Goal: Task Accomplishment & Management: Use online tool/utility

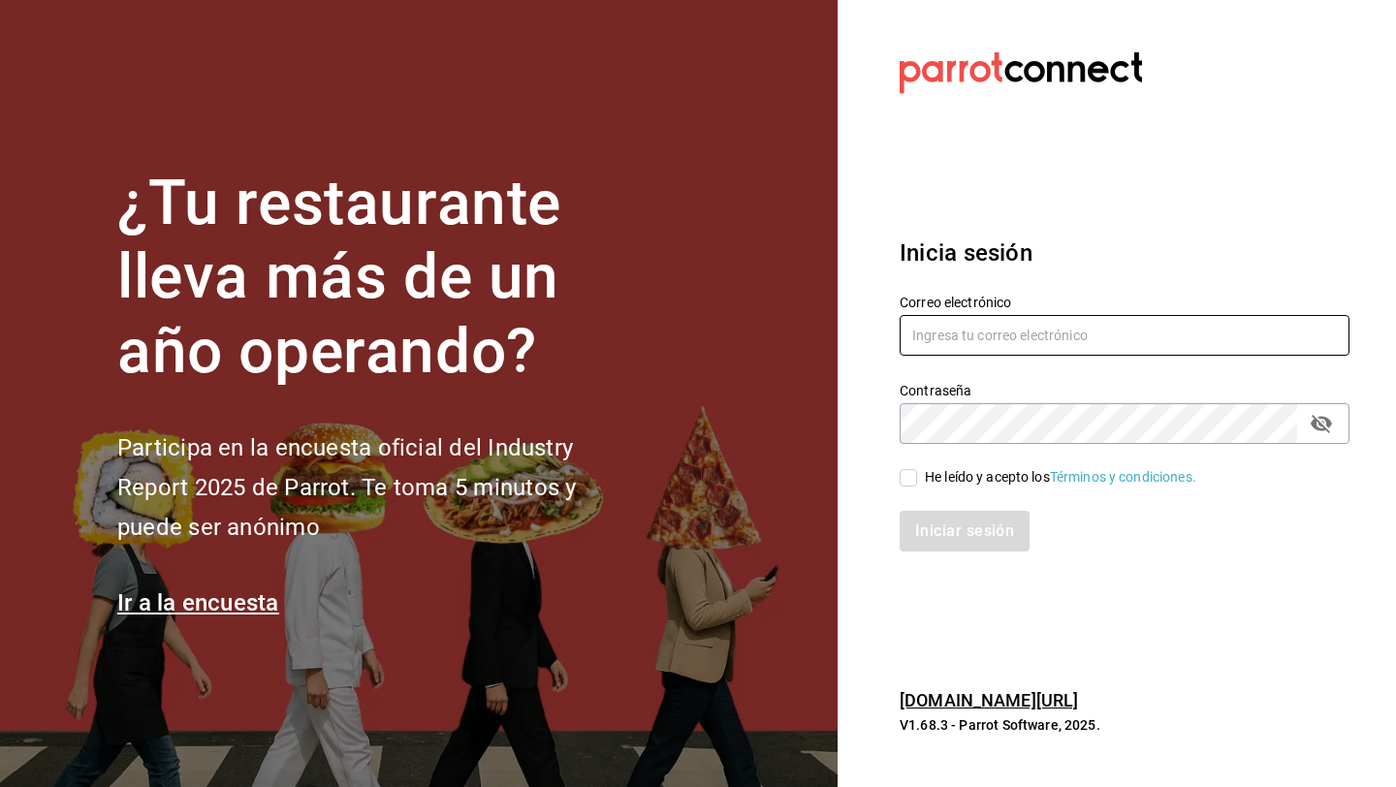
type input "[EMAIL_ADDRESS][DOMAIN_NAME]"
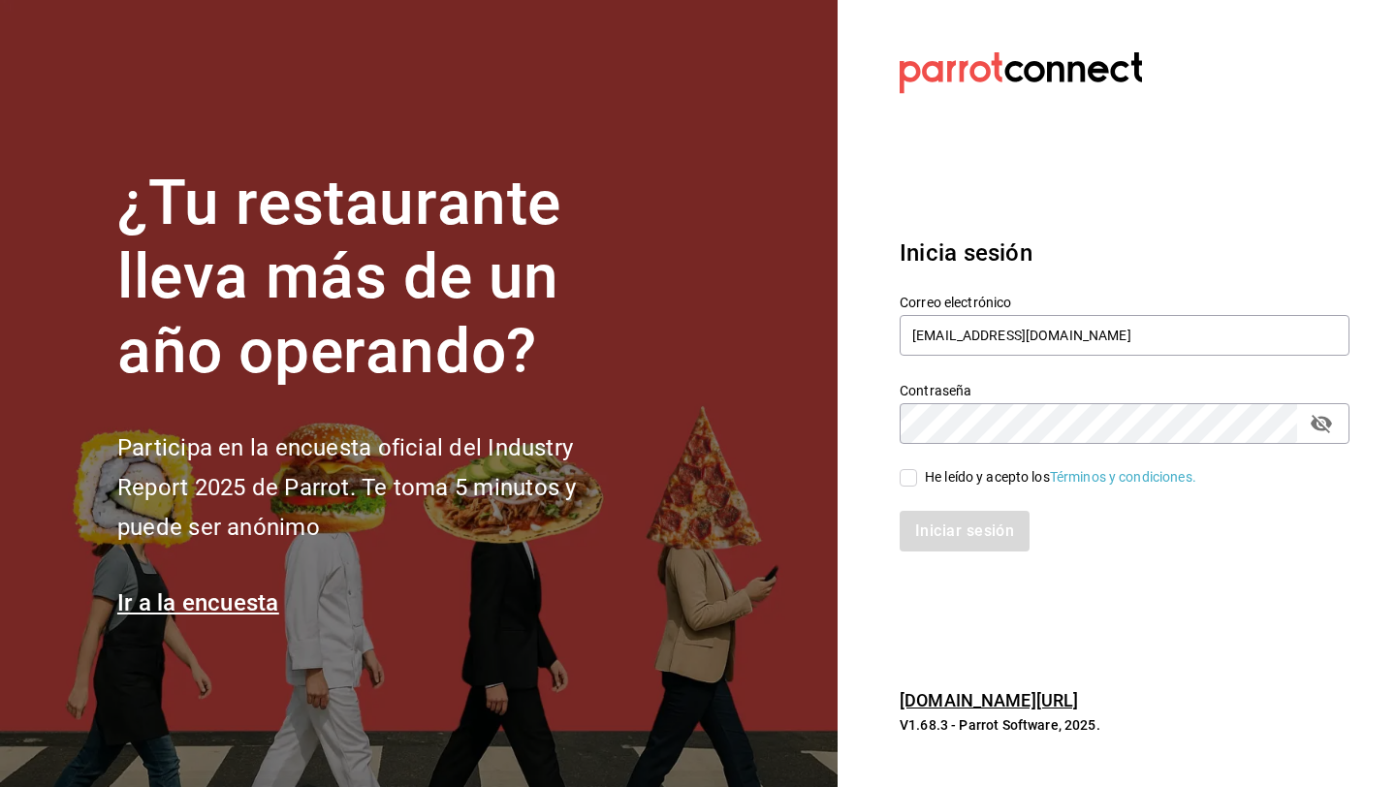
click at [915, 479] on input "He leído y acepto los Términos y condiciones." at bounding box center [908, 477] width 17 height 17
checkbox input "true"
click at [953, 532] on button "Iniciar sesión" at bounding box center [966, 531] width 132 height 41
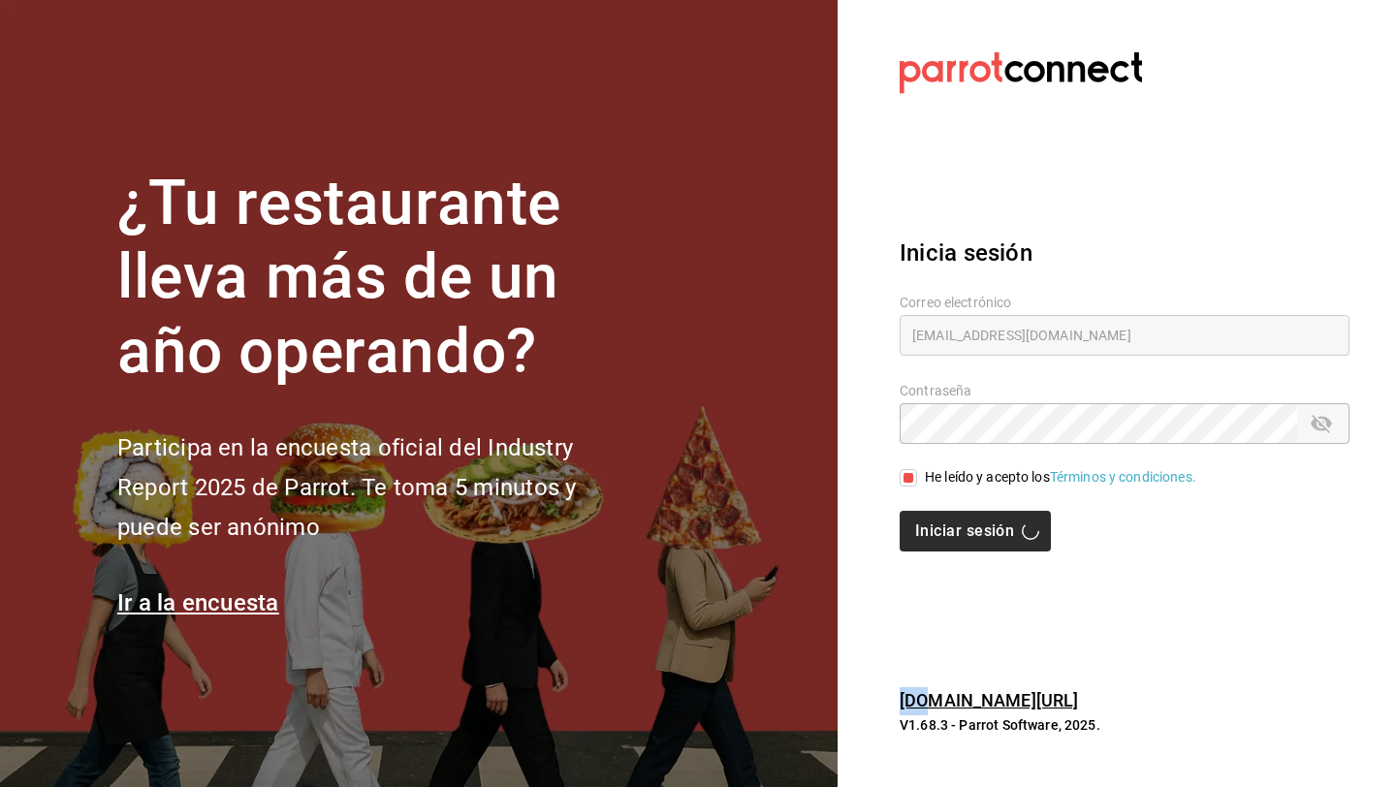
click at [953, 532] on div "Iniciar sesión" at bounding box center [1125, 531] width 450 height 41
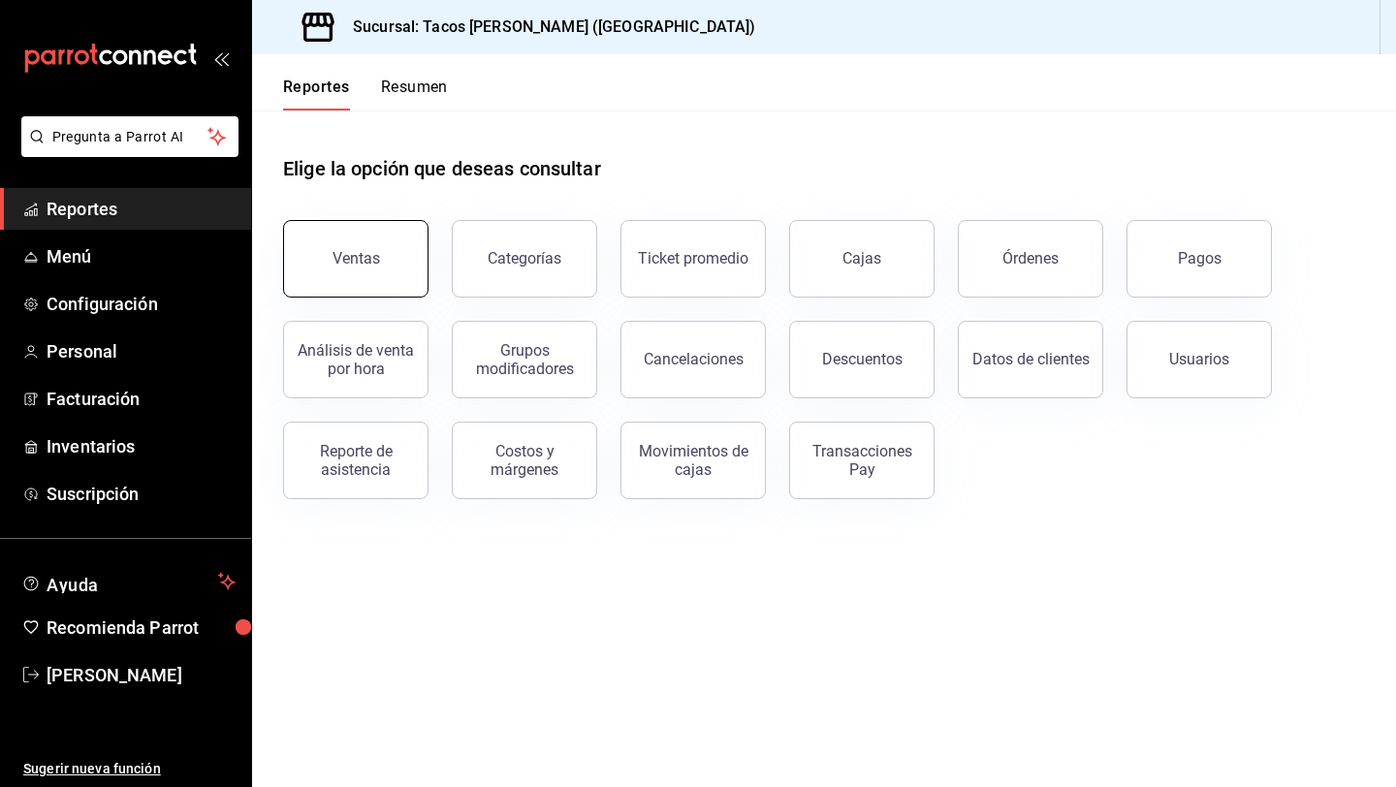
click at [368, 226] on button "Ventas" at bounding box center [355, 259] width 145 height 78
